Goal: Navigation & Orientation: Go to known website

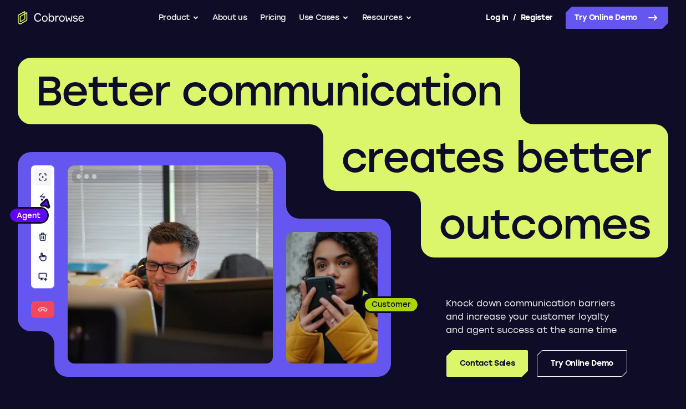
click at [516, 14] on div "Log In / Register" at bounding box center [519, 18] width 67 height 22
click at [496, 18] on link "Log In" at bounding box center [497, 18] width 22 height 22
